Goal: Information Seeking & Learning: Learn about a topic

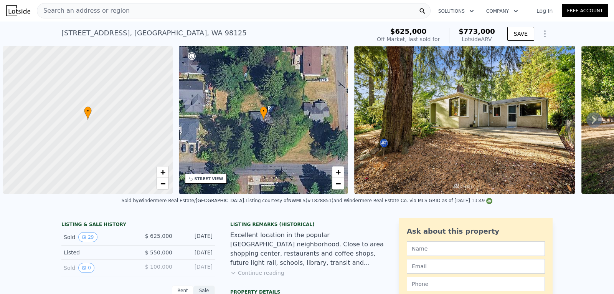
scroll to position [0, 3]
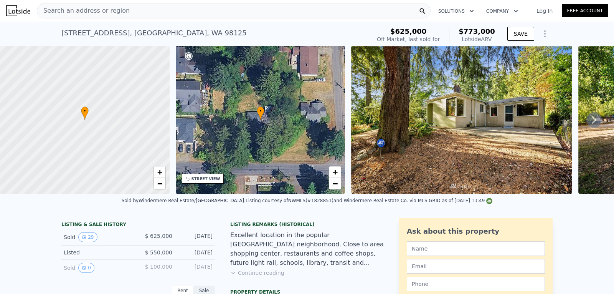
click at [105, 15] on span "Search an address or region" at bounding box center [83, 10] width 93 height 9
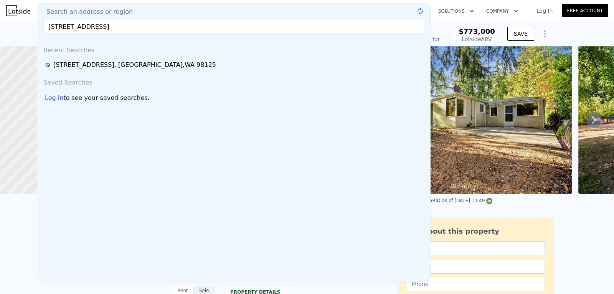
type input "[STREET_ADDRESS]"
click at [105, 15] on span "Search an address or region" at bounding box center [86, 11] width 93 height 9
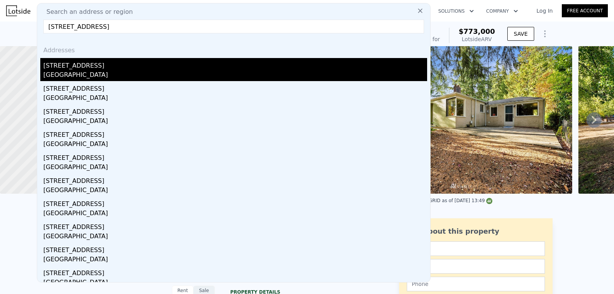
click at [62, 76] on div "[GEOGRAPHIC_DATA]" at bounding box center [235, 75] width 384 height 11
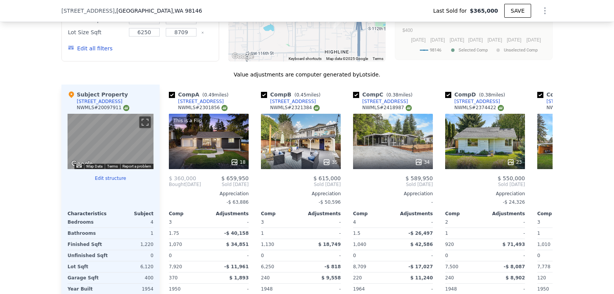
scroll to position [790, 0]
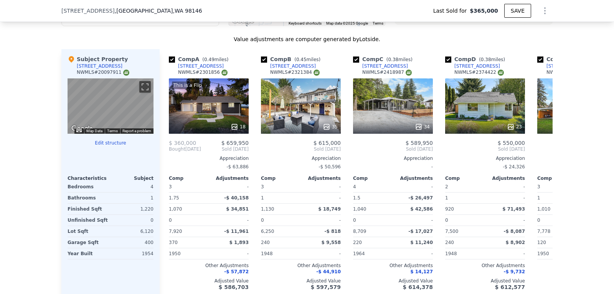
click at [101, 146] on button "Edit structure" at bounding box center [111, 143] width 86 height 6
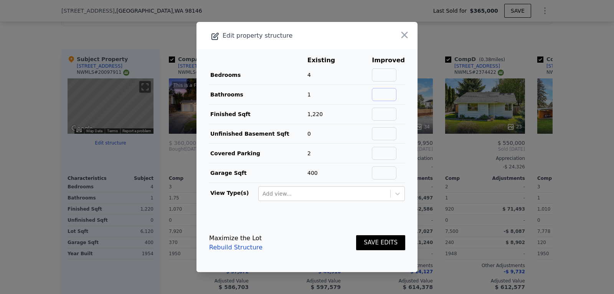
click at [378, 96] on input "text" at bounding box center [384, 94] width 25 height 13
type input "2"
click at [375, 241] on button "SAVE EDITS" at bounding box center [380, 242] width 49 height 15
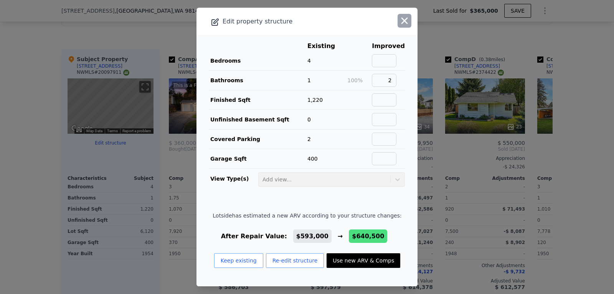
click at [400, 19] on icon "button" at bounding box center [404, 20] width 11 height 11
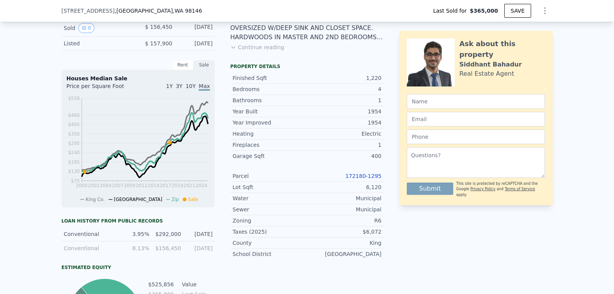
scroll to position [227, 0]
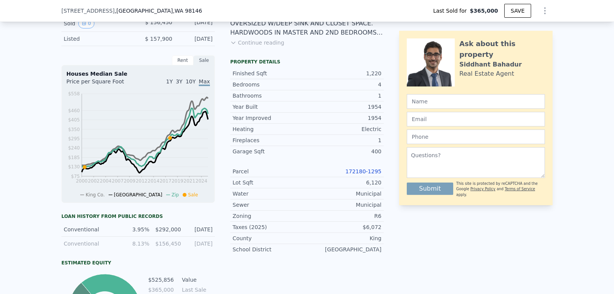
type input "$ 593,000"
type input "$ 380,410"
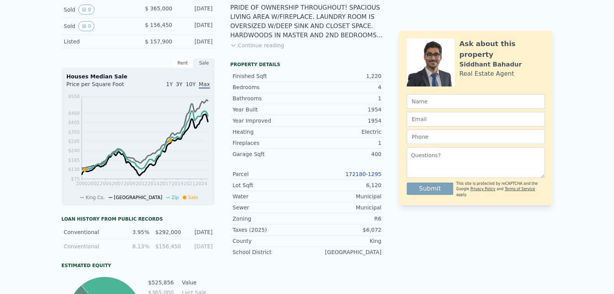
scroll to position [0, 0]
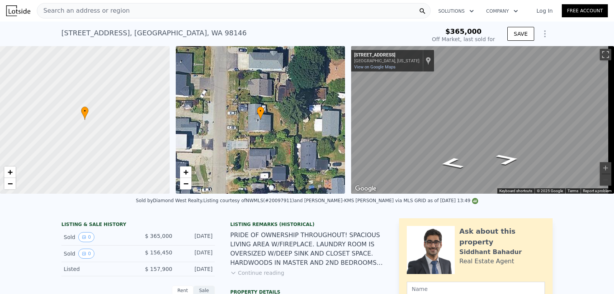
click at [255, 276] on button "Continue reading" at bounding box center [257, 273] width 54 height 8
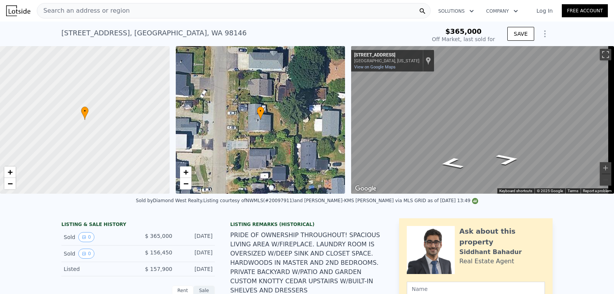
click at [114, 8] on span "Search an address or region" at bounding box center [83, 10] width 93 height 9
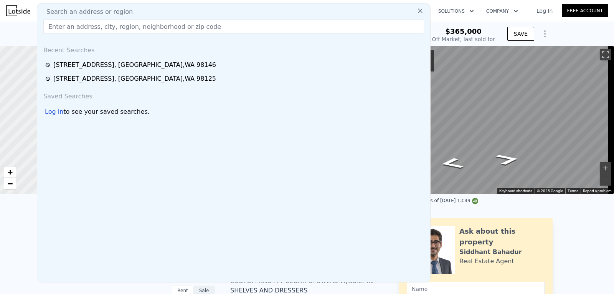
type input "[STREET_ADDRESS]"
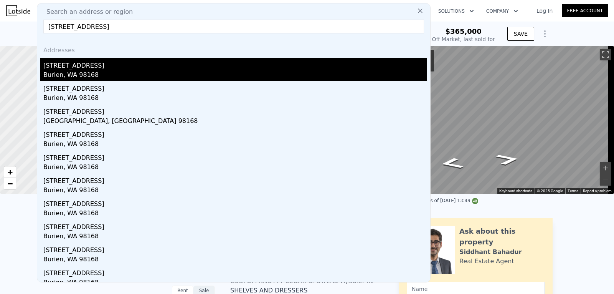
click at [98, 65] on div "[STREET_ADDRESS]" at bounding box center [235, 64] width 384 height 12
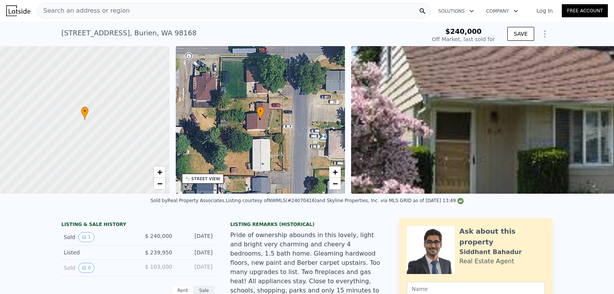
type input "-$ 257,326"
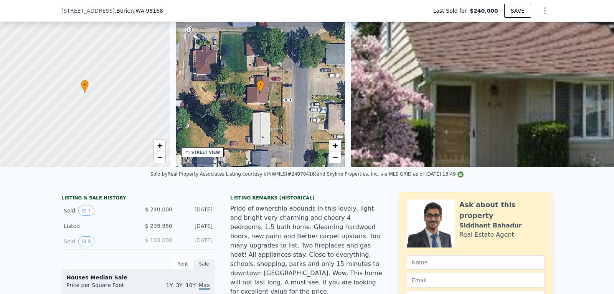
scroll to position [52, 0]
